Goal: Download file/media

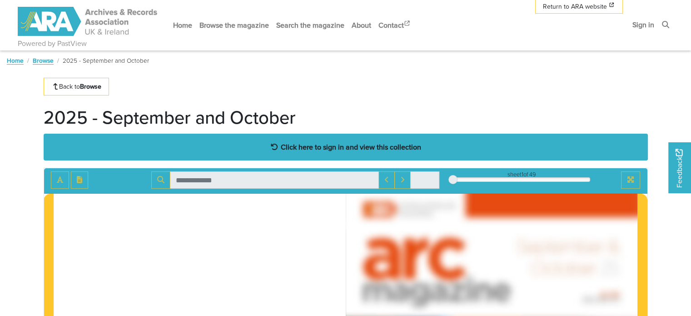
click at [337, 147] on strong "Click here to sign in and view this collection" at bounding box center [351, 147] width 140 height 10
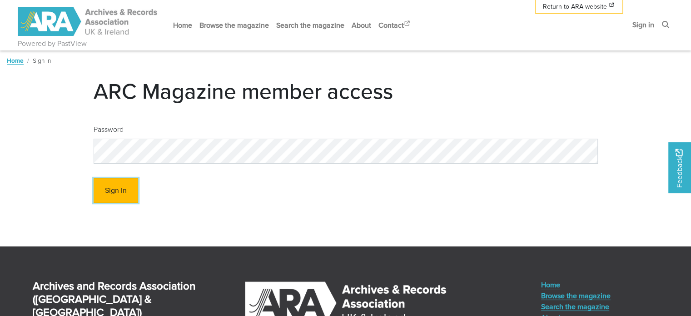
click at [125, 196] on button "Sign In" at bounding box center [116, 190] width 45 height 25
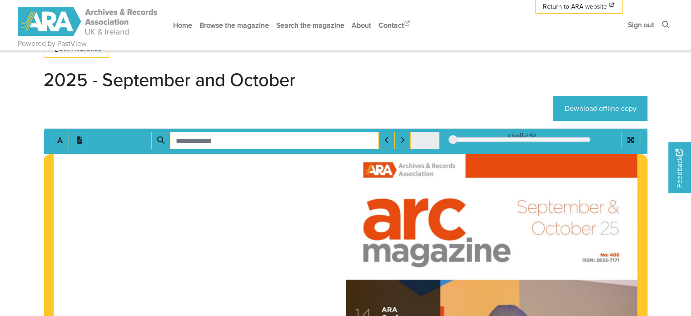
scroll to position [39, 0]
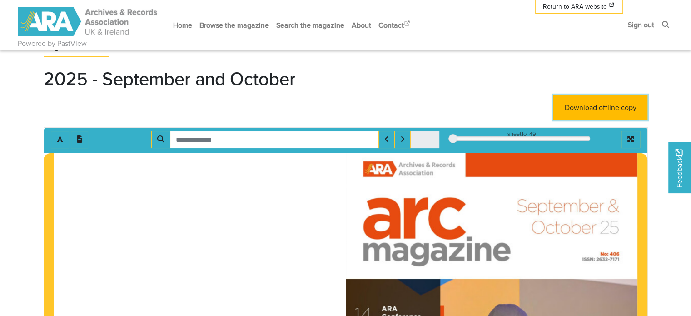
click at [613, 110] on link "Download offline copy" at bounding box center [600, 107] width 95 height 25
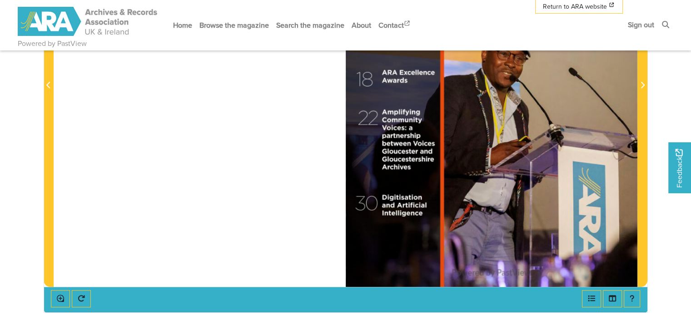
scroll to position [398, 0]
